Goal: Information Seeking & Learning: Learn about a topic

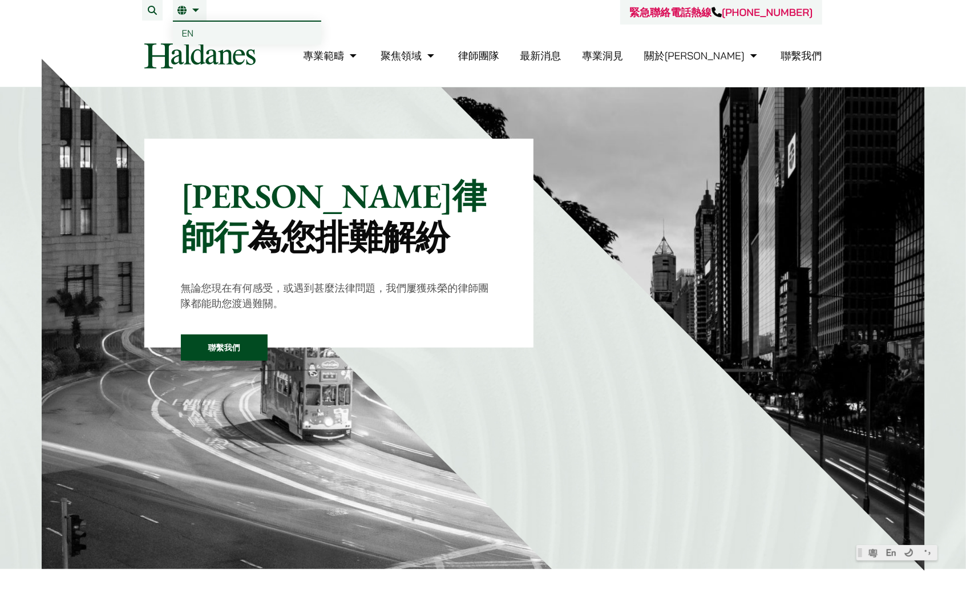
click at [188, 30] on span "EN" at bounding box center [188, 32] width 12 height 11
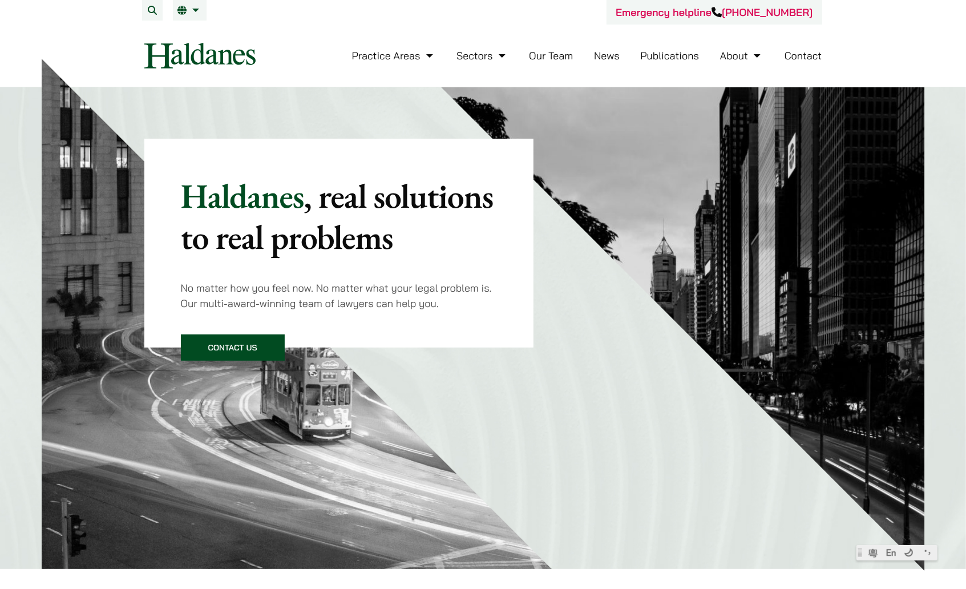
click at [550, 58] on link "Our Team" at bounding box center [551, 55] width 44 height 13
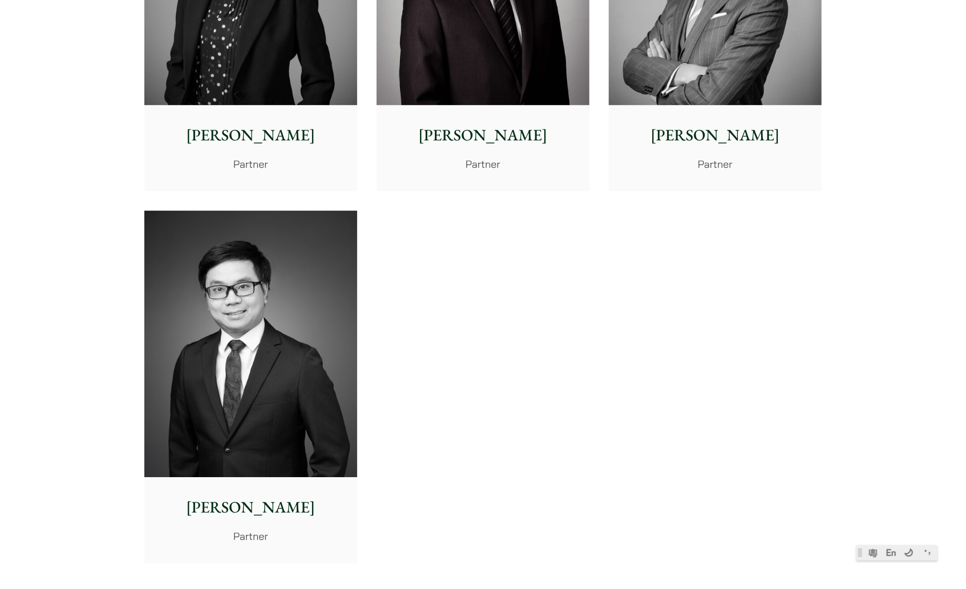
scroll to position [2346, 0]
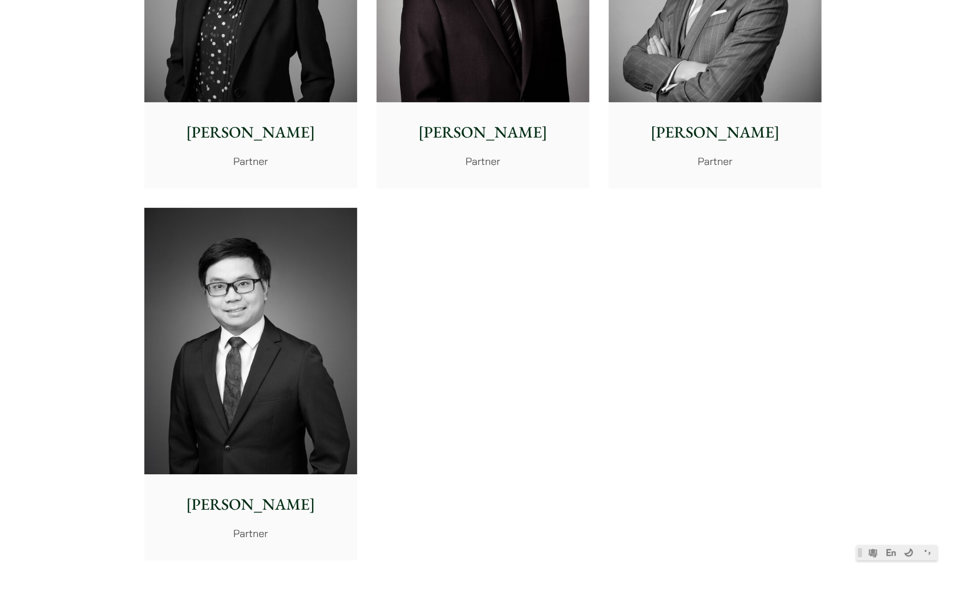
click at [712, 127] on p "Timothy Wan" at bounding box center [715, 132] width 195 height 24
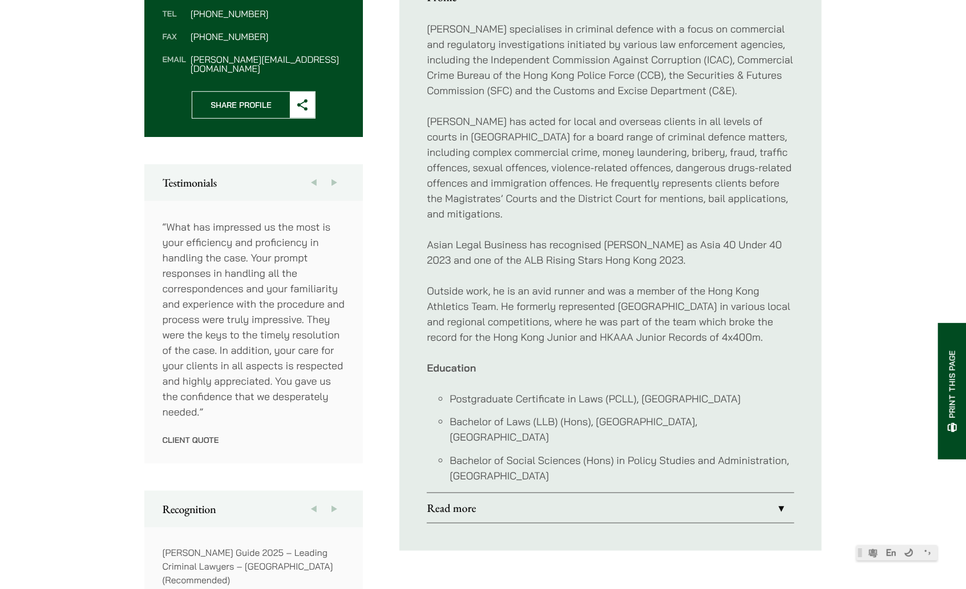
scroll to position [507, 0]
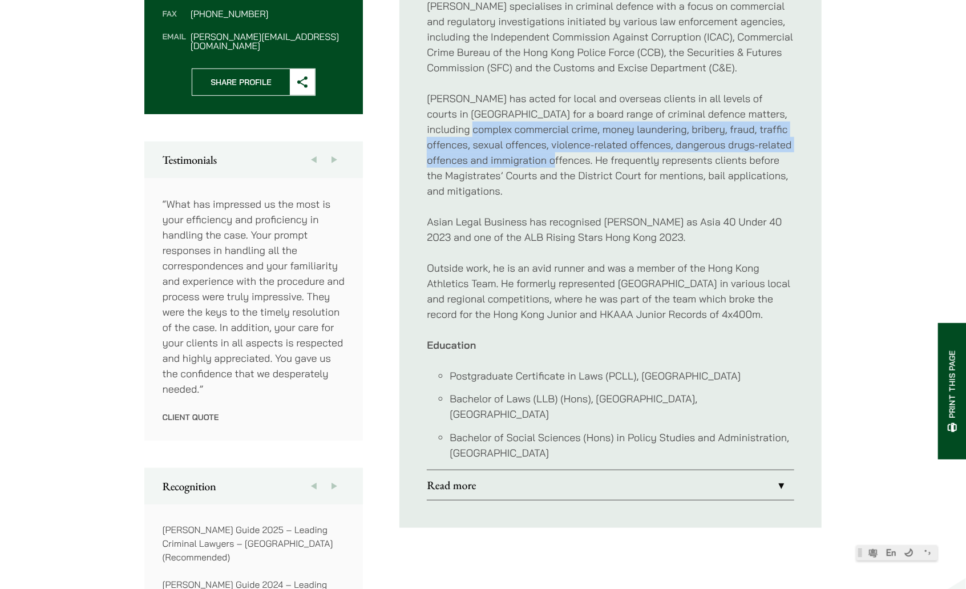
drag, startPoint x: 465, startPoint y: 127, endPoint x: 555, endPoint y: 163, distance: 97.6
click at [555, 163] on p "Timothy has acted for local and overseas clients in all levels of courts in Hon…" at bounding box center [611, 145] width 368 height 108
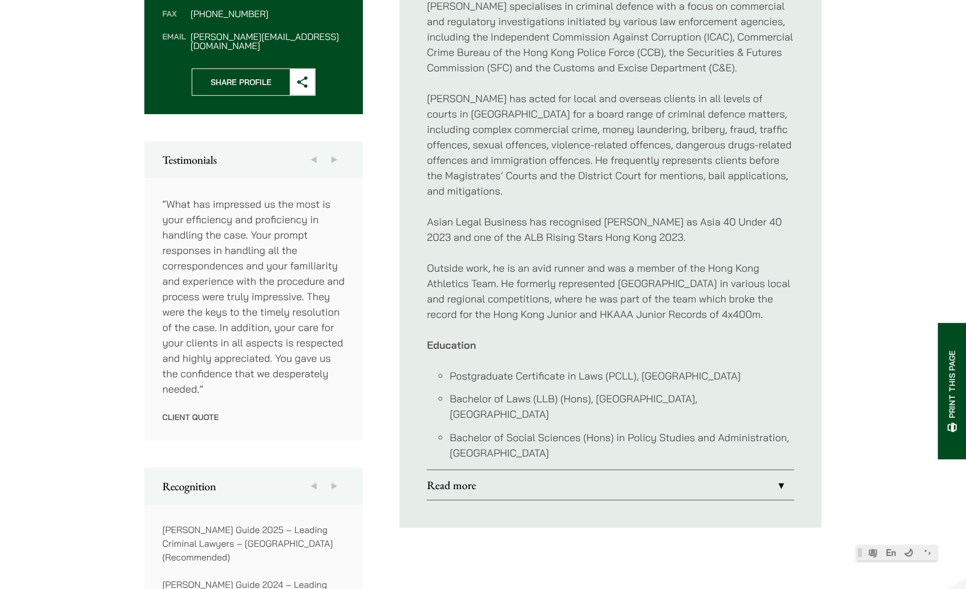
click at [577, 470] on link "Read more" at bounding box center [611, 485] width 368 height 30
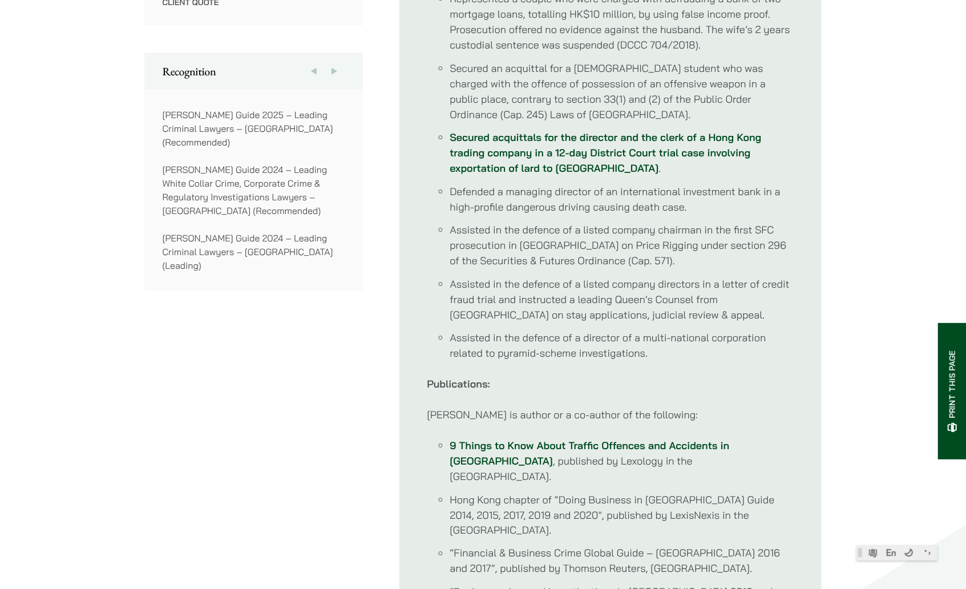
scroll to position [951, 0]
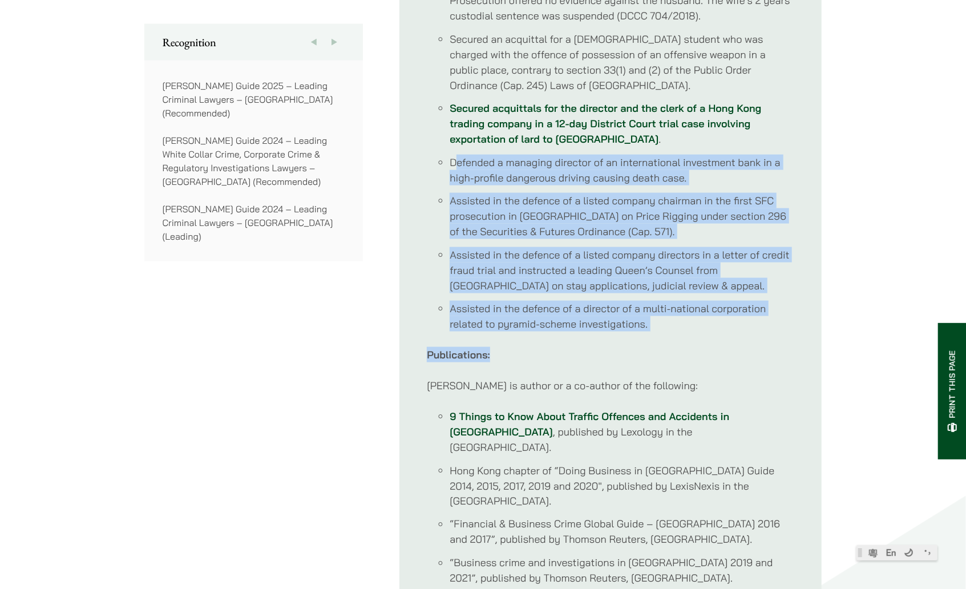
drag, startPoint x: 455, startPoint y: 167, endPoint x: 518, endPoint y: 333, distance: 177.8
click at [518, 333] on div "Notable Cases: Successfully appealed against both the conviction and sentence o…" at bounding box center [611, 85] width 368 height 1020
click at [518, 290] on li "Assisted in the defence of a listed company directors in a letter of credit fra…" at bounding box center [622, 270] width 345 height 46
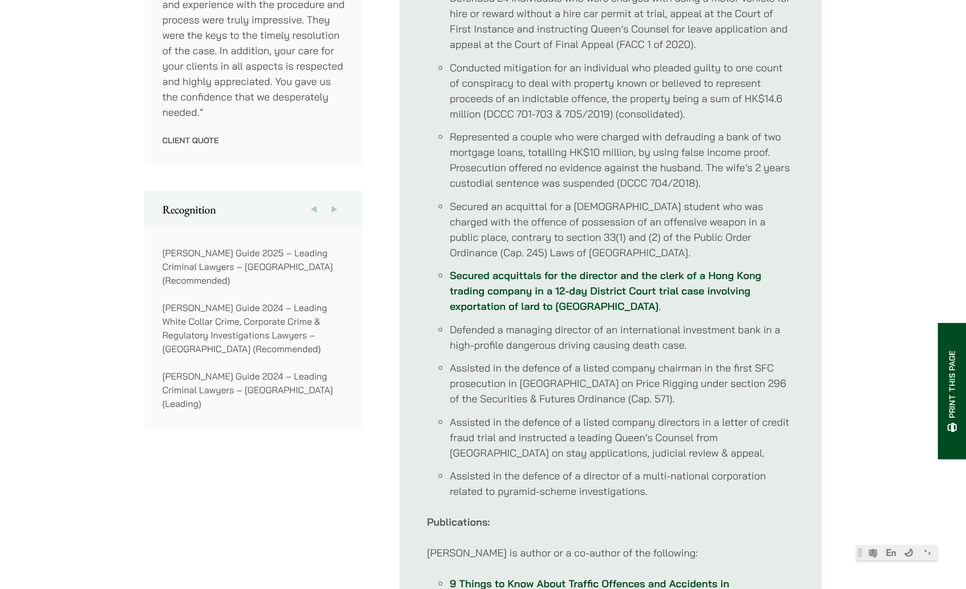
scroll to position [761, 0]
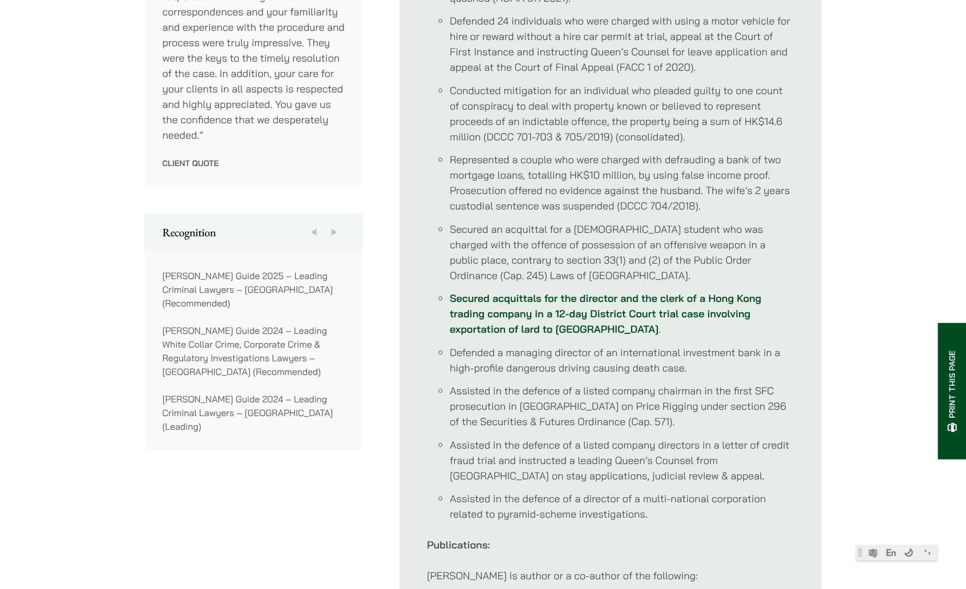
click at [529, 297] on link "Secured acquittals for the director and the clerk of a Hong Kong trading compan…" at bounding box center [606, 314] width 312 height 44
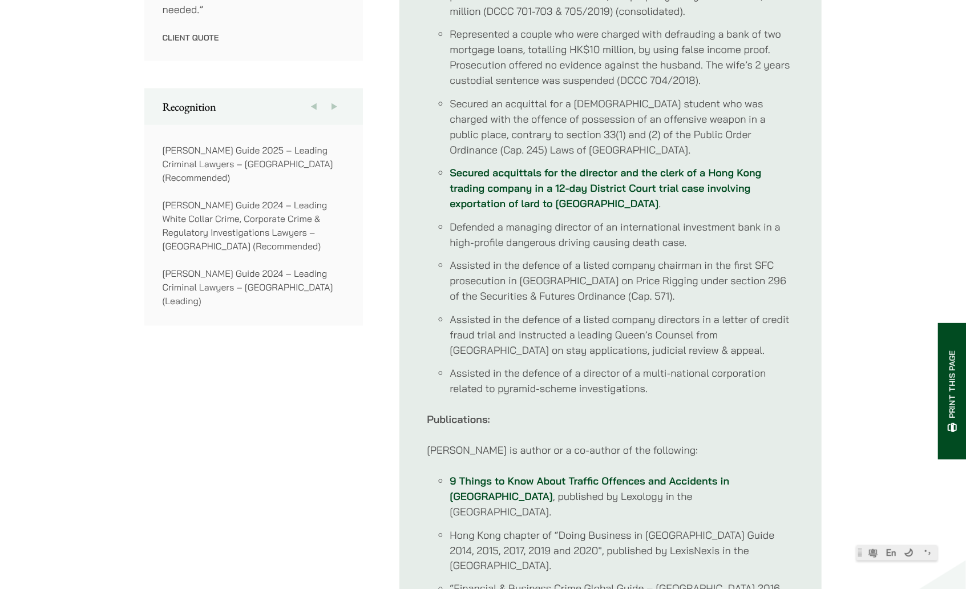
scroll to position [888, 0]
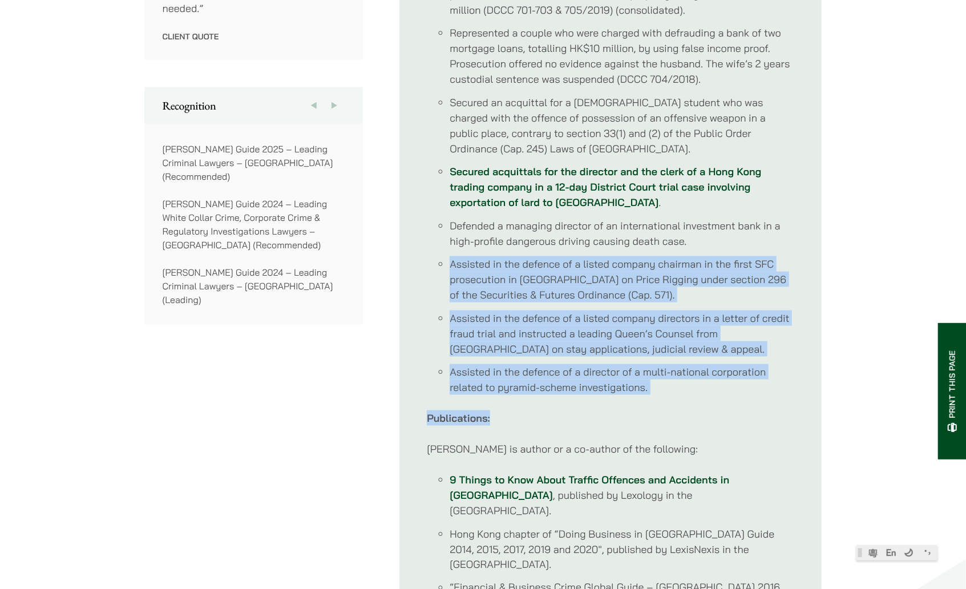
drag, startPoint x: 720, startPoint y: 236, endPoint x: 708, endPoint y: 396, distance: 160.3
click at [708, 396] on div "Notable Cases: Successfully appealed against both the conviction and sentence o…" at bounding box center [611, 149] width 368 height 1020
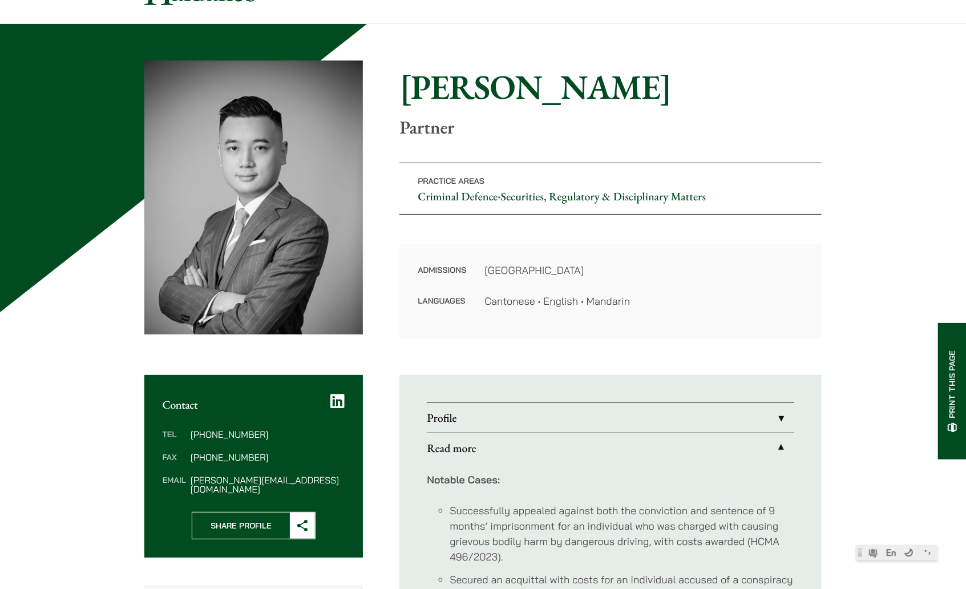
scroll to position [0, 0]
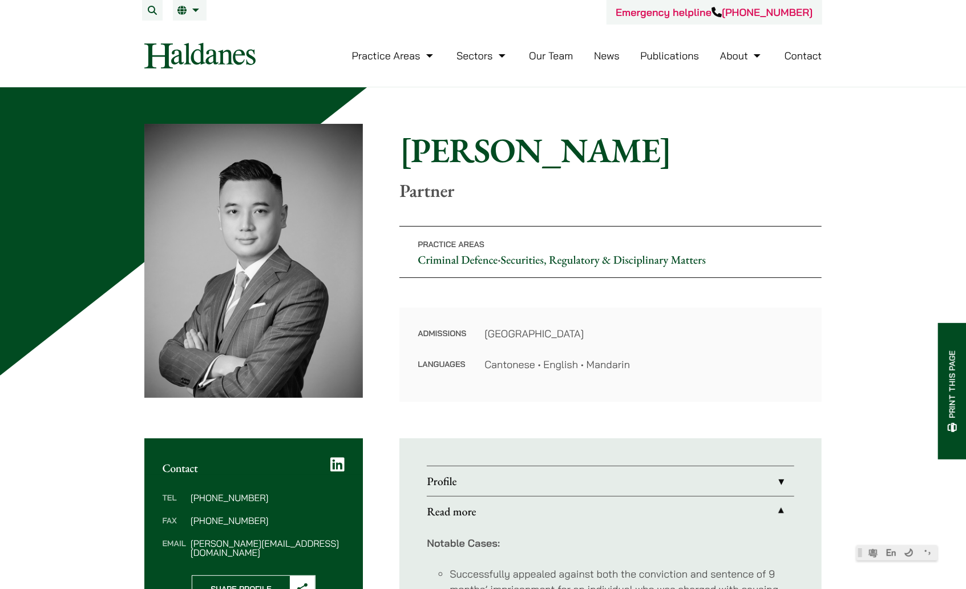
click at [552, 53] on link "Our Team" at bounding box center [551, 55] width 44 height 13
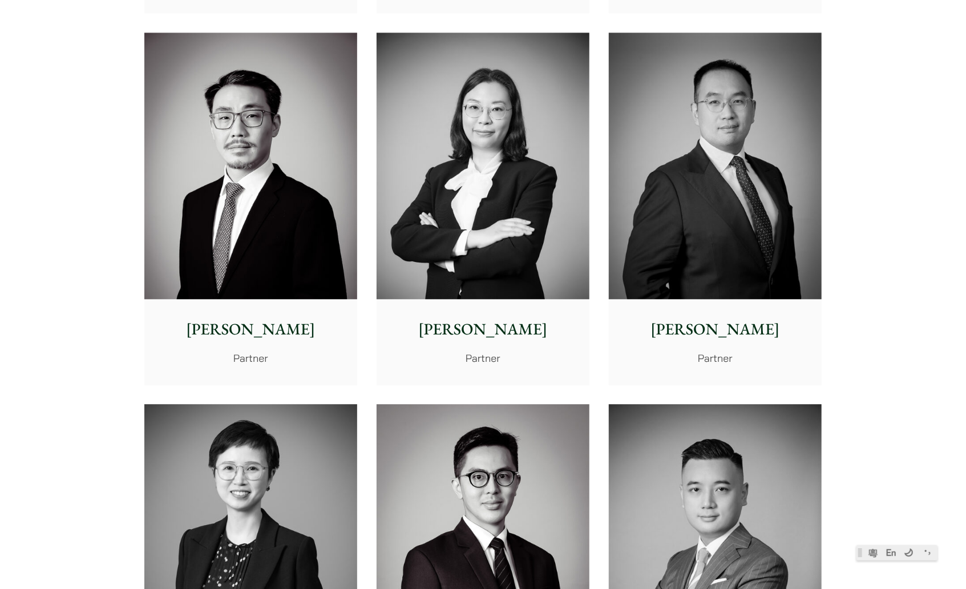
scroll to position [1776, 0]
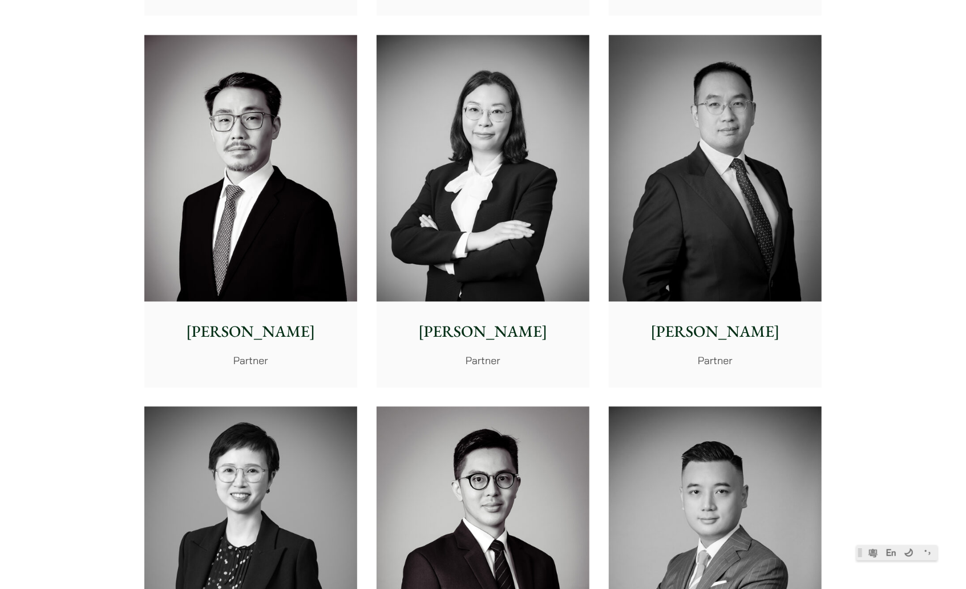
click at [254, 332] on p "Willard Li" at bounding box center [251, 332] width 195 height 24
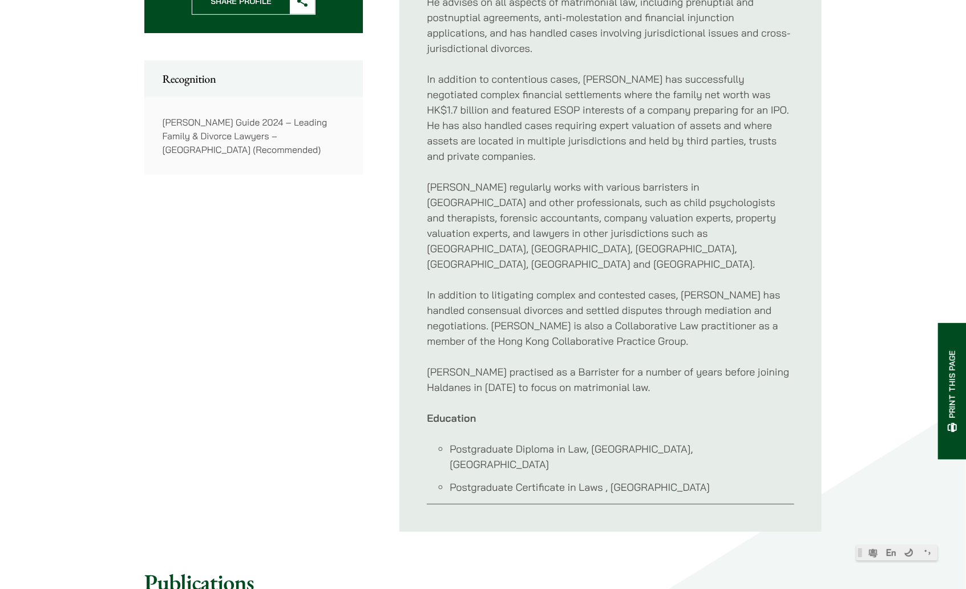
scroll to position [634, 0]
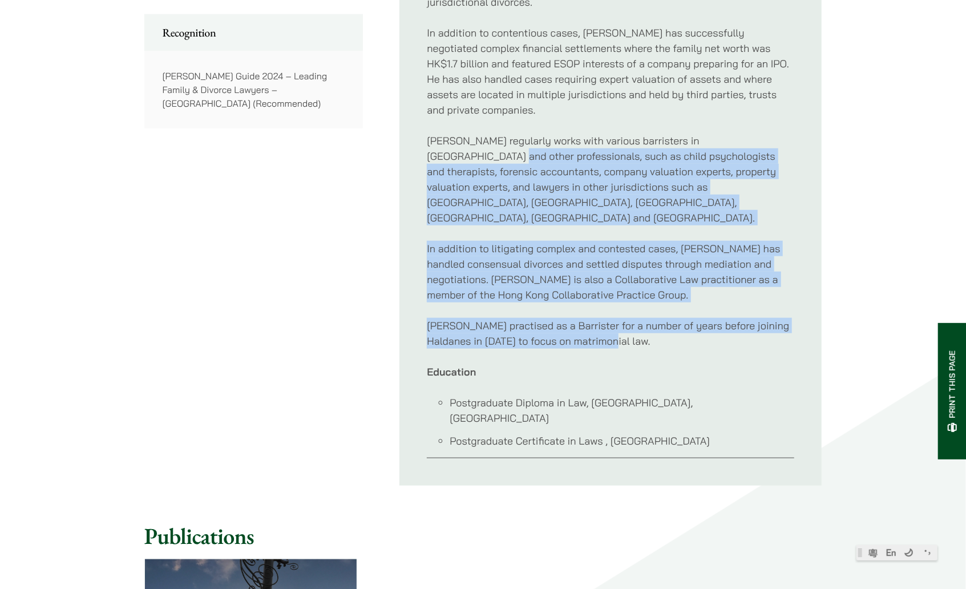
drag, startPoint x: 677, startPoint y: 318, endPoint x: 447, endPoint y: 159, distance: 279.8
click at [447, 159] on div "Willard’s primary focus is on handling legal issues arising out of the breakdow…" at bounding box center [611, 160] width 368 height 596
